Goal: Task Accomplishment & Management: Use online tool/utility

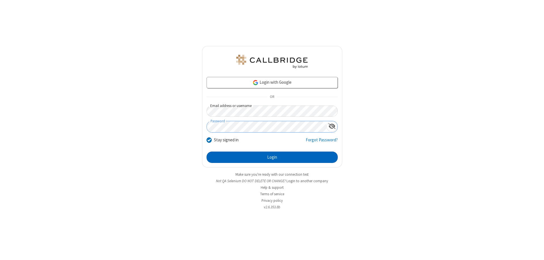
click at [272, 157] on button "Login" at bounding box center [272, 156] width 131 height 11
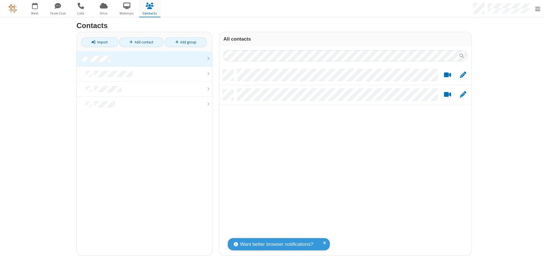
scroll to position [186, 248]
